Goal: Information Seeking & Learning: Learn about a topic

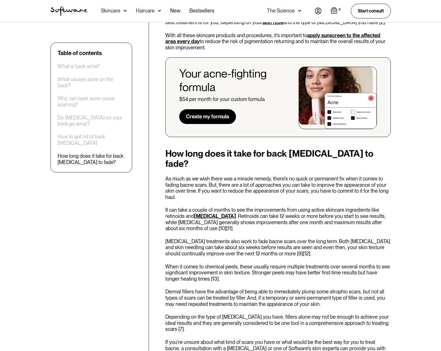
scroll to position [1049, 0]
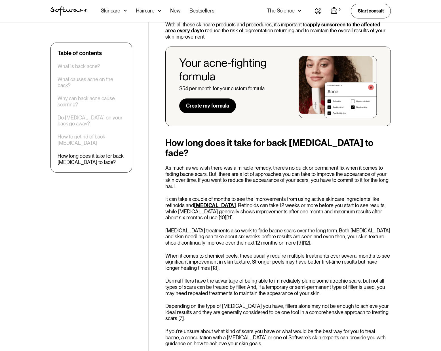
drag, startPoint x: 212, startPoint y: 180, endPoint x: 210, endPoint y: 177, distance: 3.6
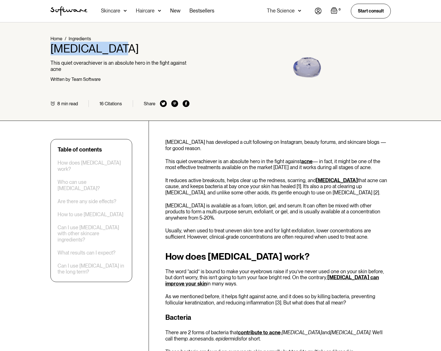
drag, startPoint x: 112, startPoint y: 47, endPoint x: 43, endPoint y: 49, distance: 68.4
click at [44, 49] on div "Home / Ingredients Azelaic Acid This quiet overachiever is an absolute hero in …" at bounding box center [221, 71] width 354 height 71
